Goal: Transaction & Acquisition: Subscribe to service/newsletter

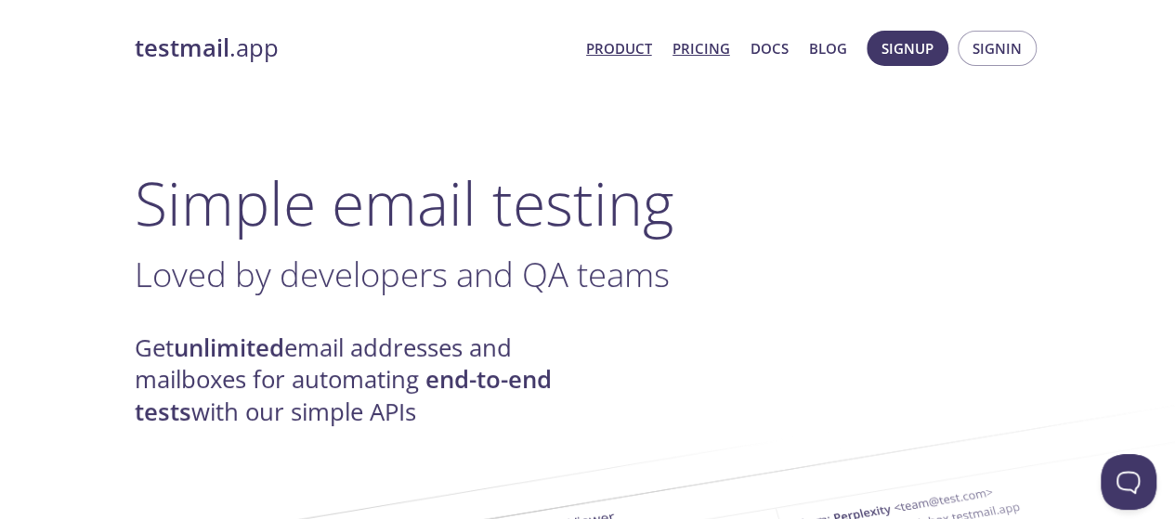
click at [702, 44] on link "Pricing" at bounding box center [702, 48] width 58 height 24
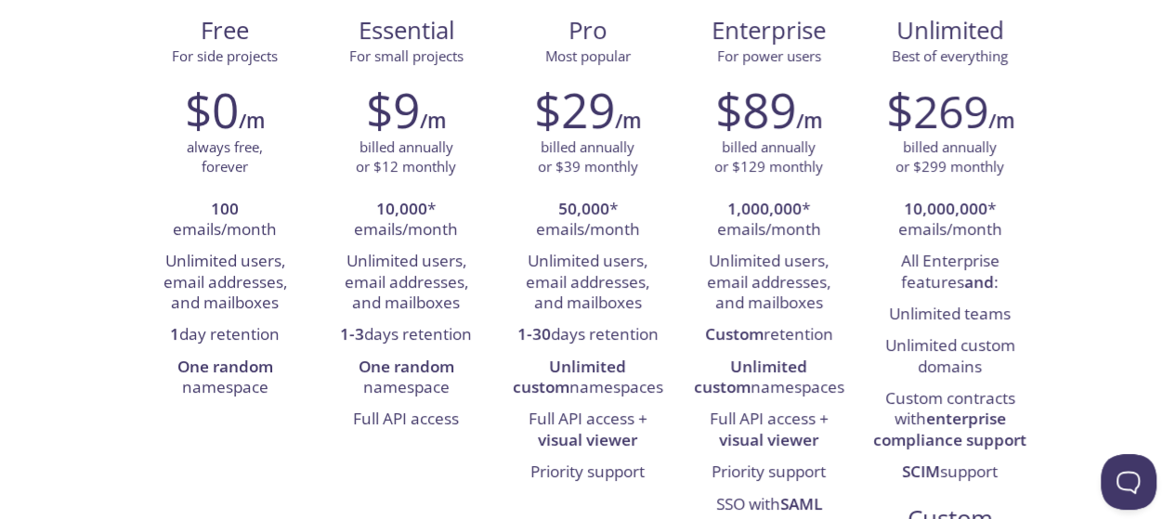
scroll to position [231, 0]
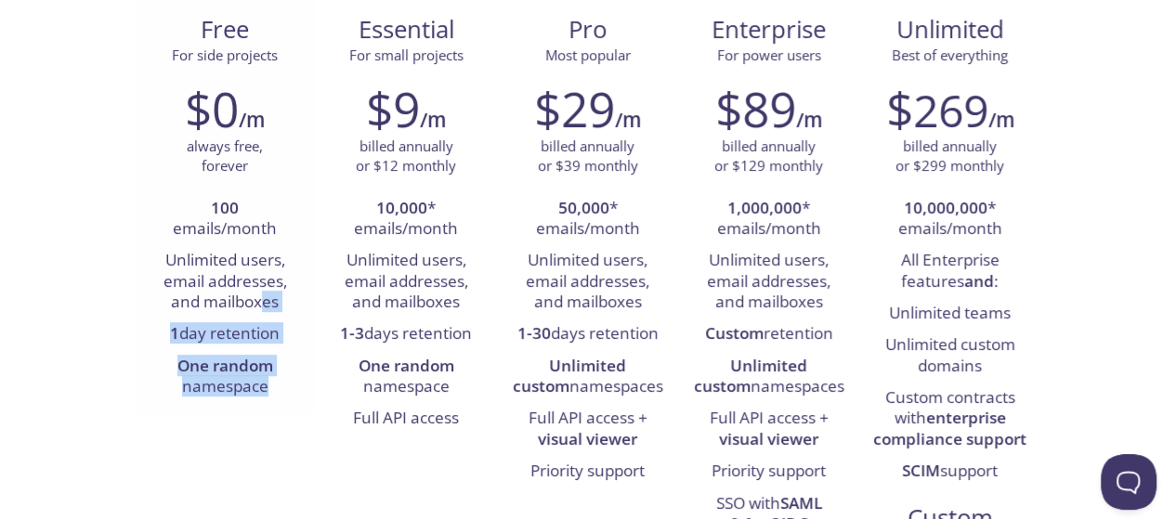
drag, startPoint x: 277, startPoint y: 381, endPoint x: 260, endPoint y: 307, distance: 75.3
click at [260, 307] on ul "100 emails/month Unlimited users, email addresses, and mailboxes 1 day retentio…" at bounding box center [225, 298] width 153 height 211
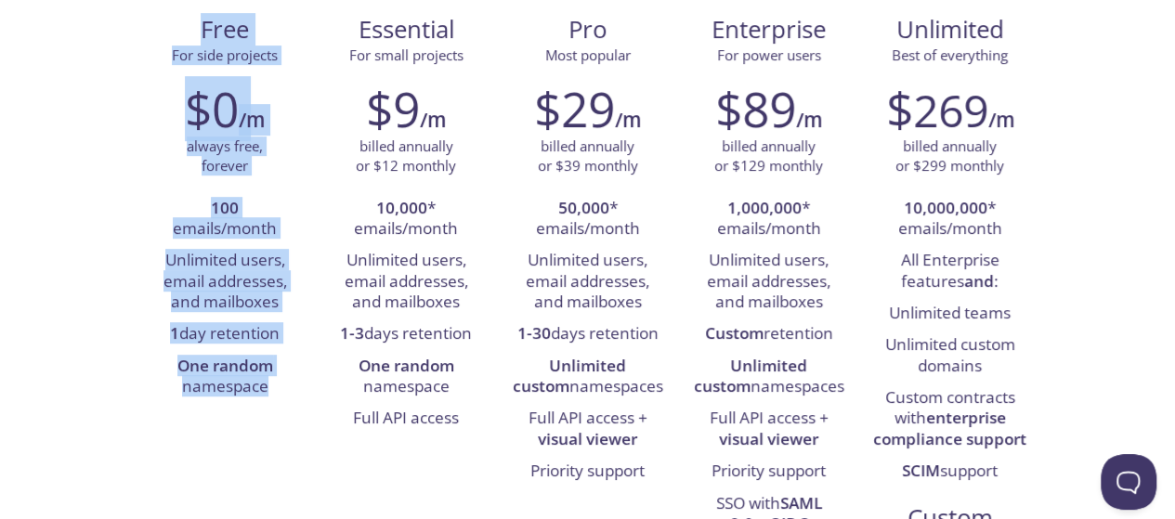
drag, startPoint x: 202, startPoint y: 31, endPoint x: 269, endPoint y: 428, distance: 403.3
click at [269, 428] on div "Free For side projects $0 /m always free, forever 100 emails/month Unlimited us…" at bounding box center [588, 323] width 907 height 649
copy div "Free For side projects $0 /m always free, forever 100 emails/month Unlimited us…"
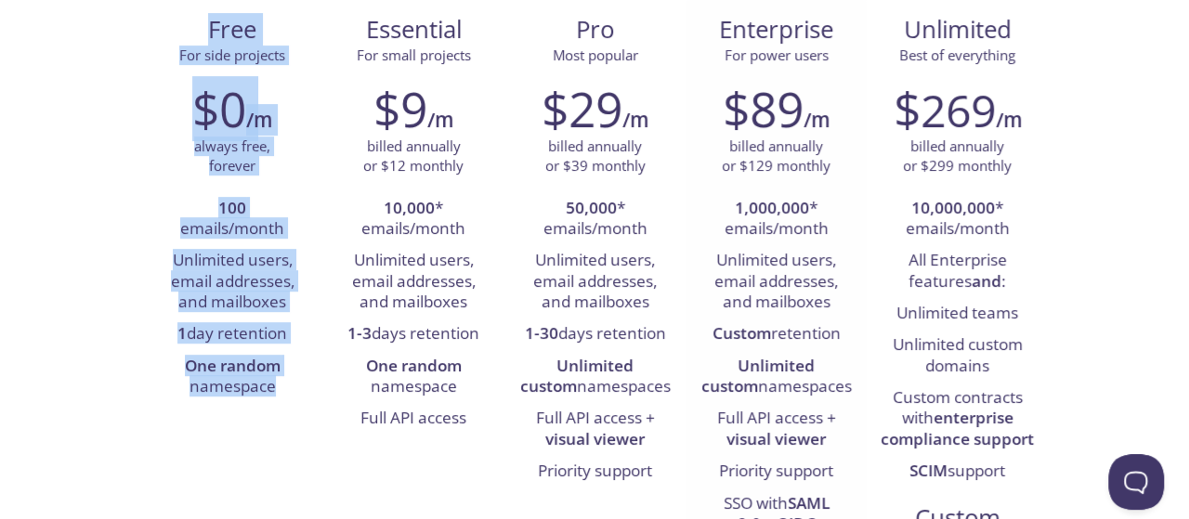
scroll to position [0, 0]
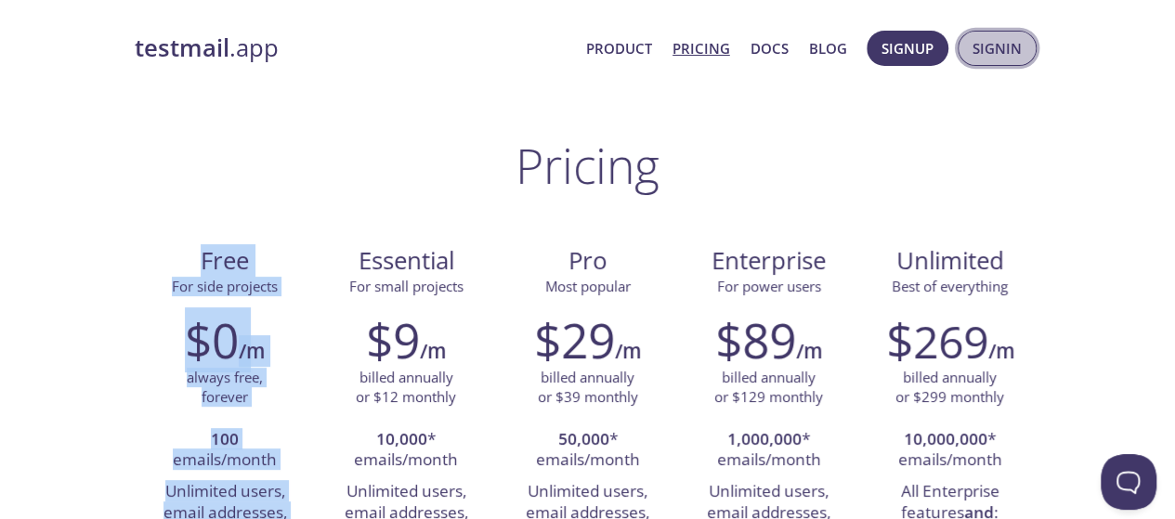
click at [977, 61] on button "Signin" at bounding box center [997, 48] width 79 height 35
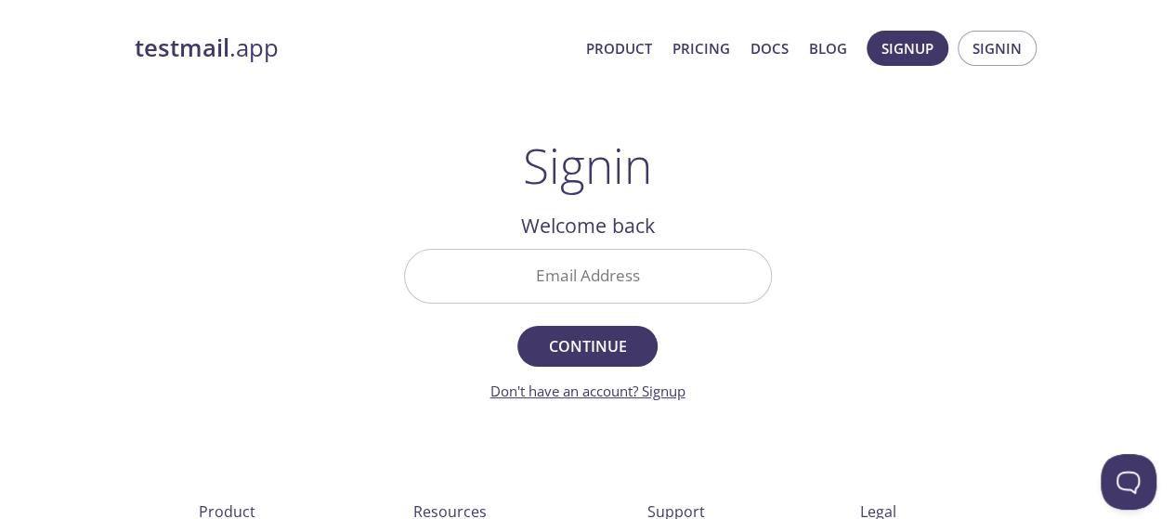
click at [669, 393] on link "Don't have an account? Signup" at bounding box center [587, 391] width 195 height 19
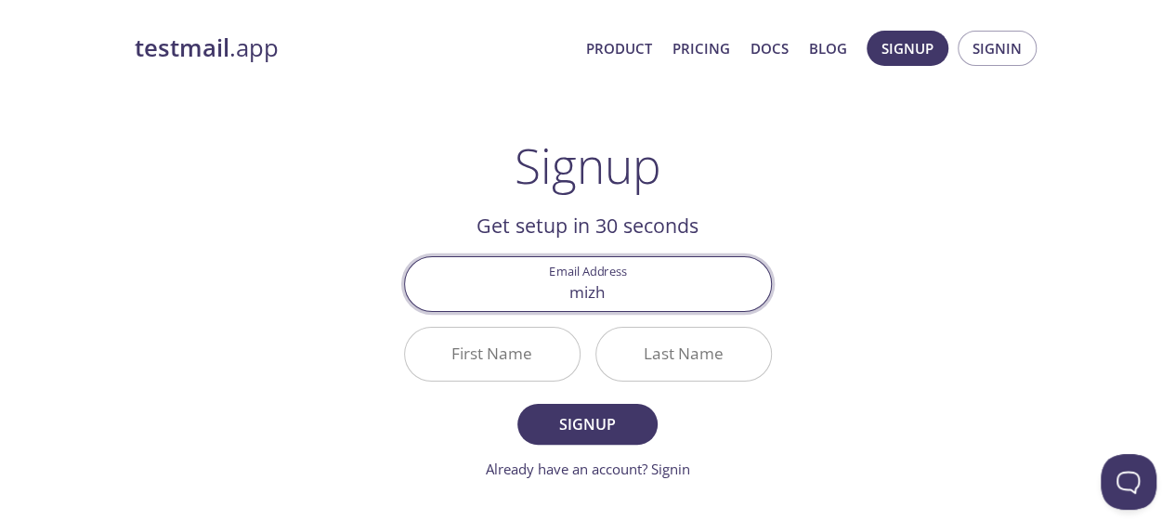
type input "[EMAIL_ADDRESS][DOMAIN_NAME]"
click at [490, 350] on input "First Name" at bounding box center [492, 354] width 175 height 53
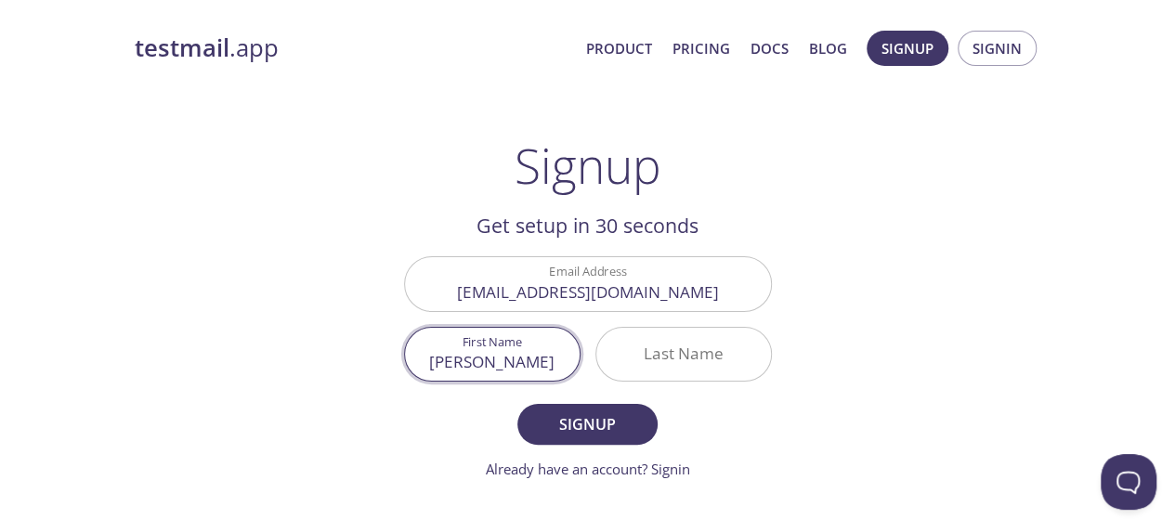
type input "[PERSON_NAME]"
click at [639, 354] on input "Last Name" at bounding box center [683, 354] width 175 height 53
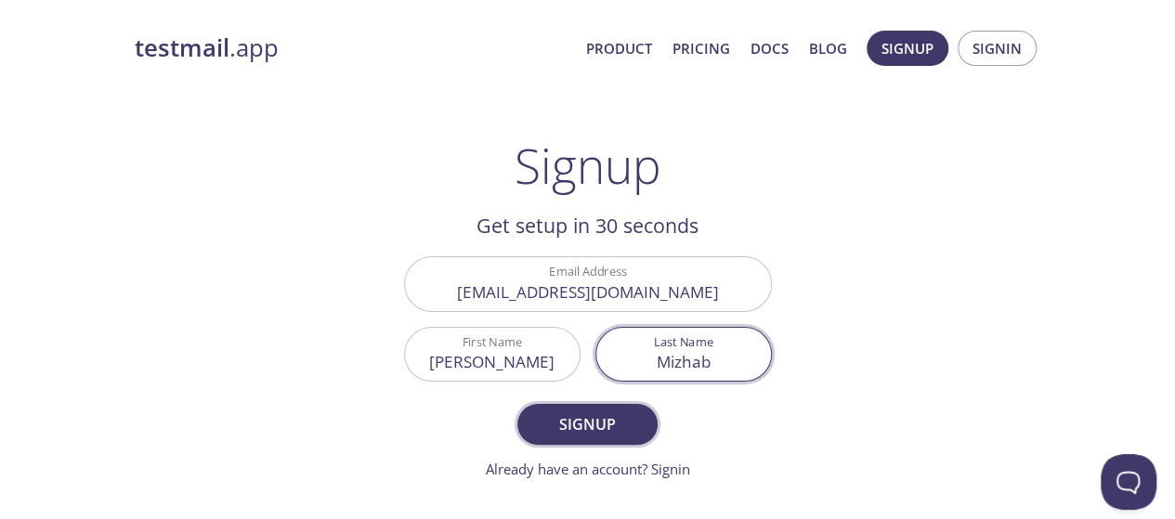
type input "Mizhab"
click at [627, 424] on span "Signup" at bounding box center [587, 425] width 98 height 26
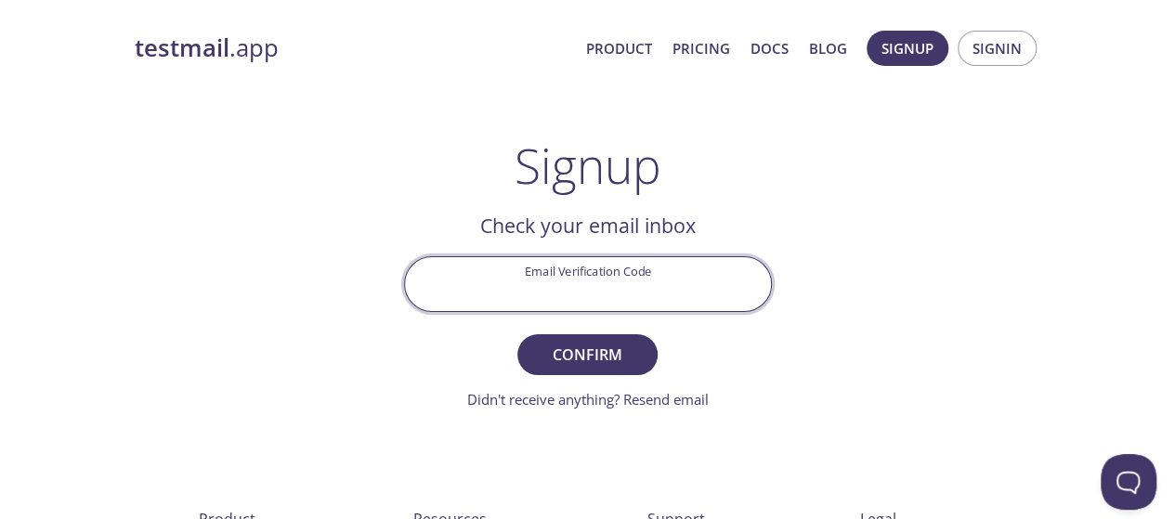
click at [637, 293] on input "Email Verification Code" at bounding box center [588, 283] width 366 height 53
paste input "PRKC42X"
type input "PRKC42X"
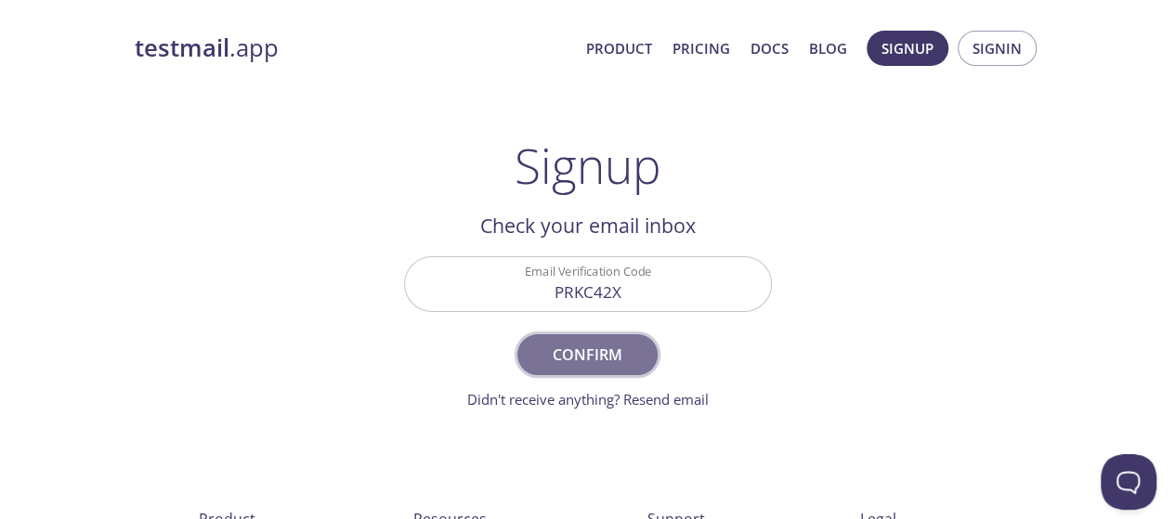
click at [624, 348] on span "Confirm" at bounding box center [587, 355] width 98 height 26
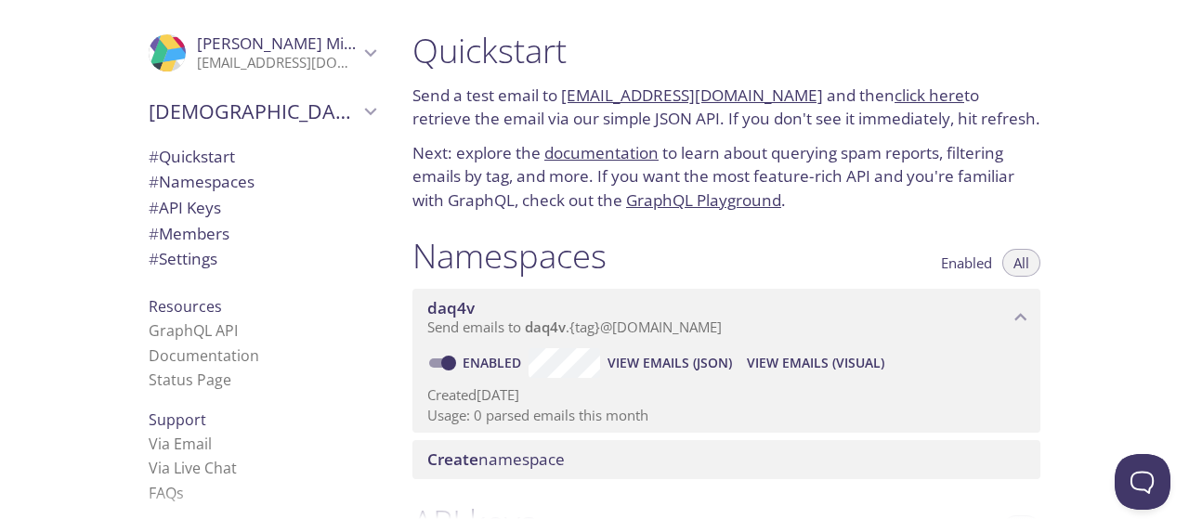
drag, startPoint x: 564, startPoint y: 76, endPoint x: 791, endPoint y: 88, distance: 227.9
click at [791, 88] on div "Quickstart Send a test email to [EMAIL_ADDRESS][DOMAIN_NAME] and then click her…" at bounding box center [727, 121] width 658 height 205
copy link "[EMAIL_ADDRESS][DOMAIN_NAME]"
click at [898, 92] on link "click here" at bounding box center [930, 95] width 70 height 21
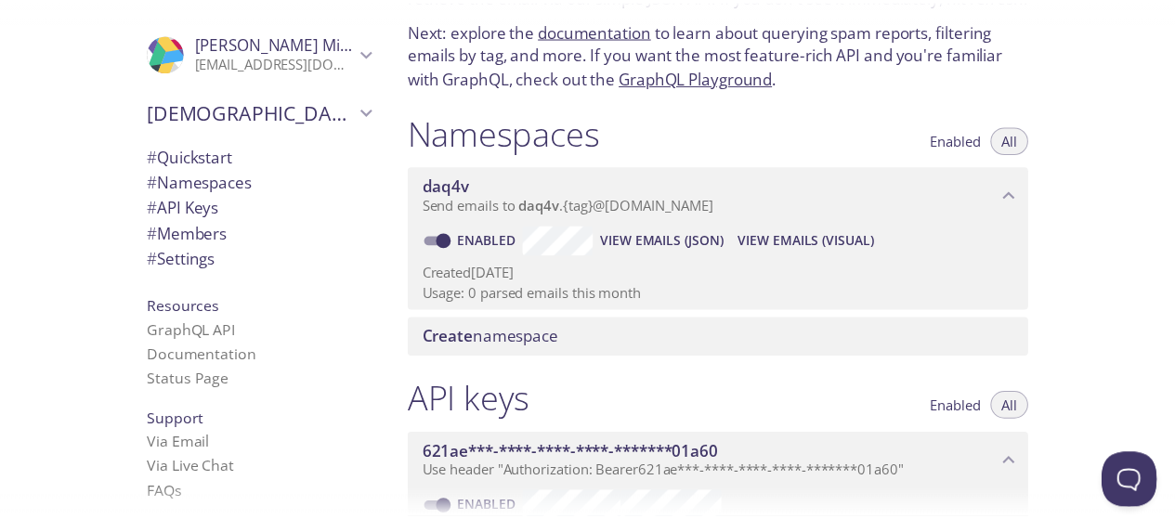
scroll to position [125, 0]
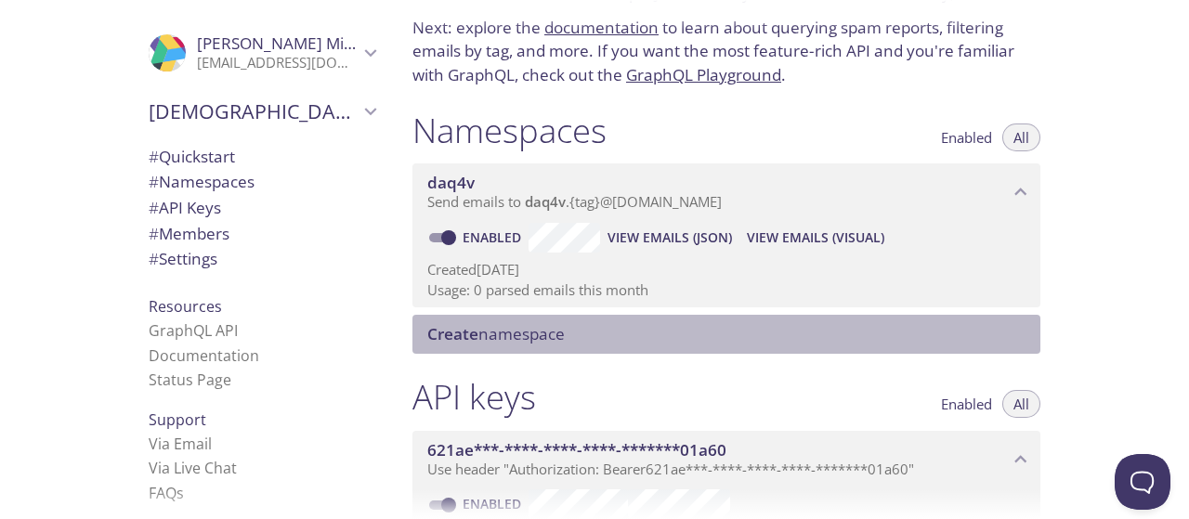
click at [518, 331] on span "Create namespace" at bounding box center [495, 333] width 137 height 21
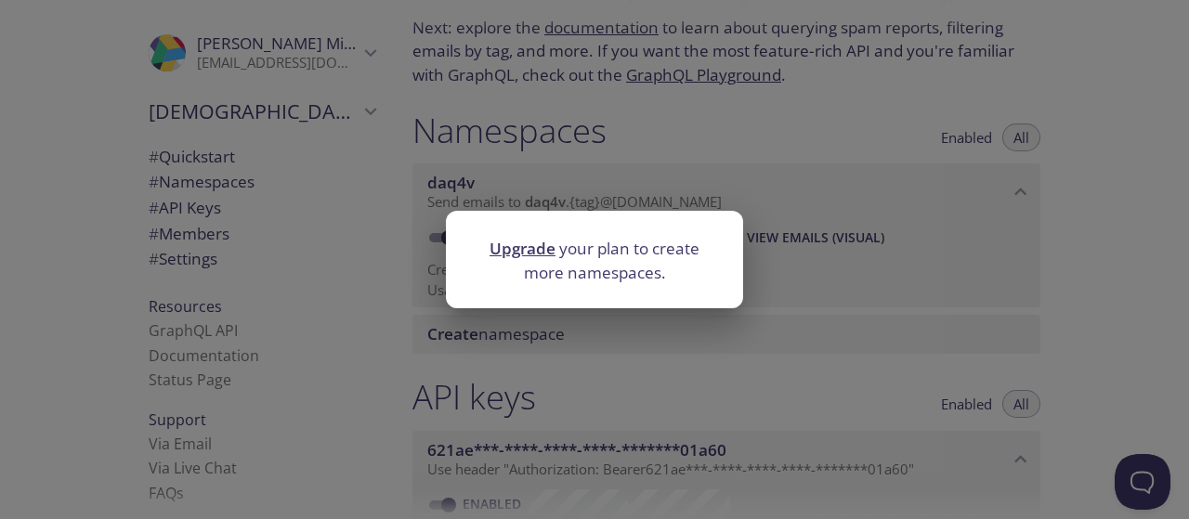
click at [533, 246] on link "Upgrade" at bounding box center [523, 248] width 66 height 21
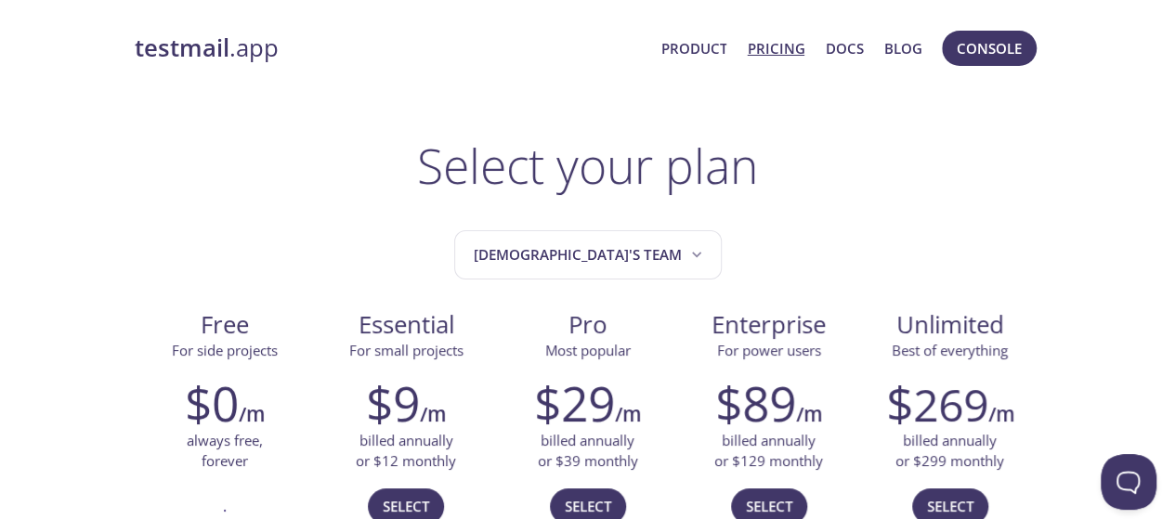
drag, startPoint x: 987, startPoint y: 2, endPoint x: 975, endPoint y: 125, distance: 124.1
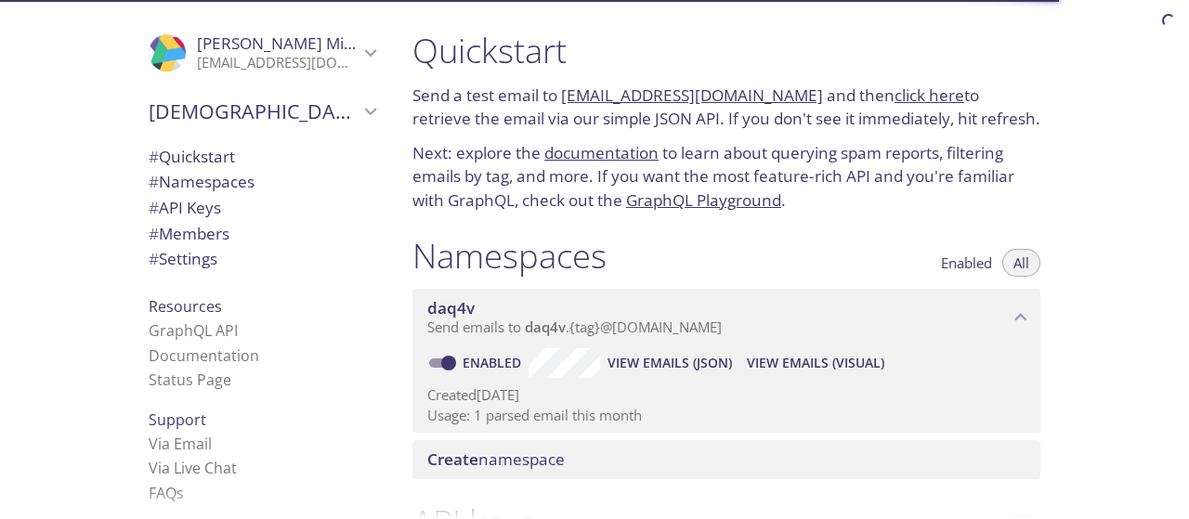
scroll to position [66, 0]
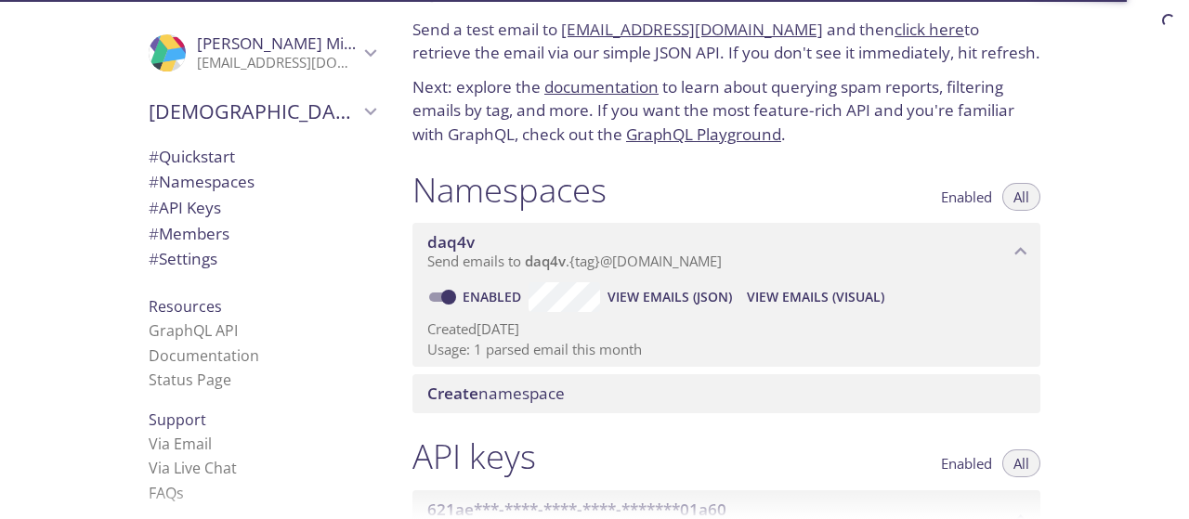
click at [834, 288] on span "View Emails (Visual)" at bounding box center [815, 297] width 137 height 22
